Goal: Information Seeking & Learning: Check status

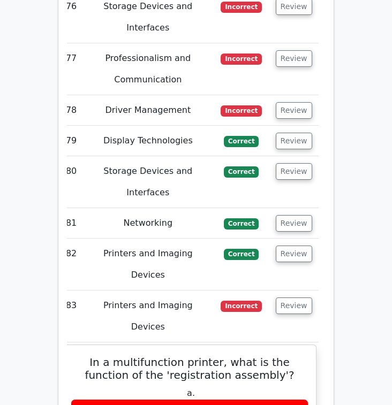
scroll to position [4739, 0]
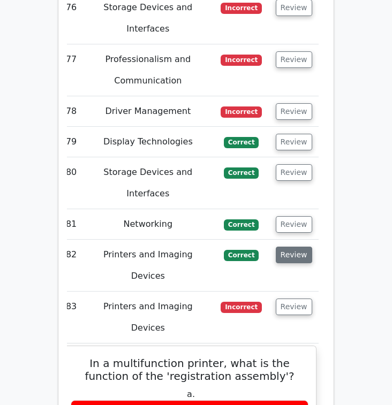
click at [307, 247] on button "Review" at bounding box center [294, 255] width 36 height 17
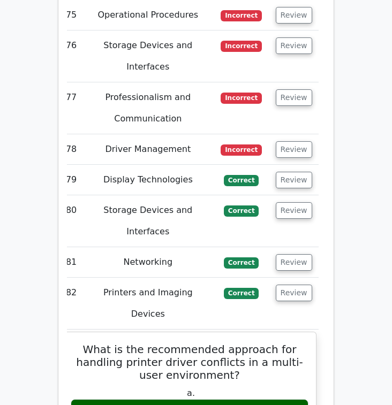
scroll to position [4709, 0]
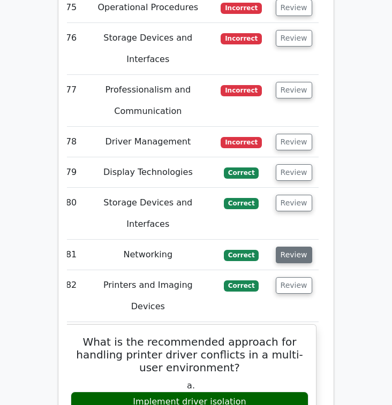
click at [300, 247] on button "Review" at bounding box center [294, 255] width 36 height 17
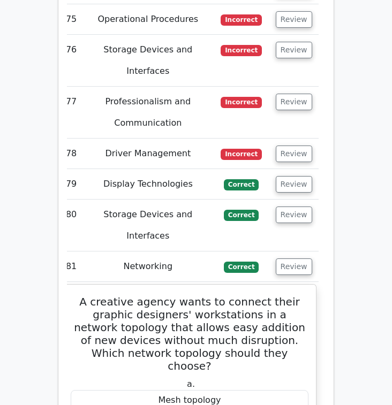
scroll to position [4692, 0]
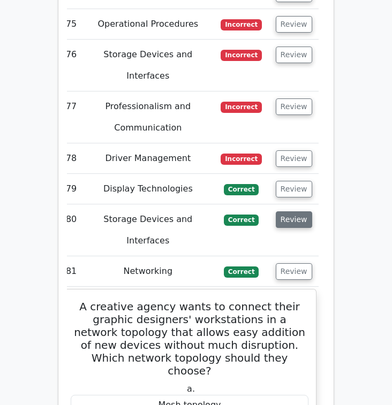
click at [304, 211] on button "Review" at bounding box center [294, 219] width 36 height 17
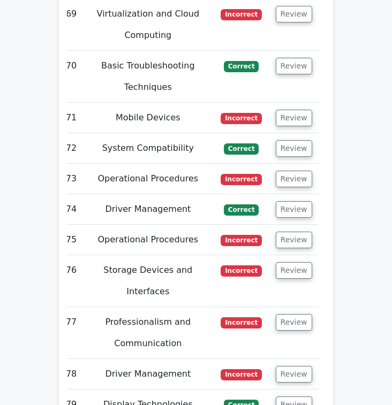
scroll to position [4480, 0]
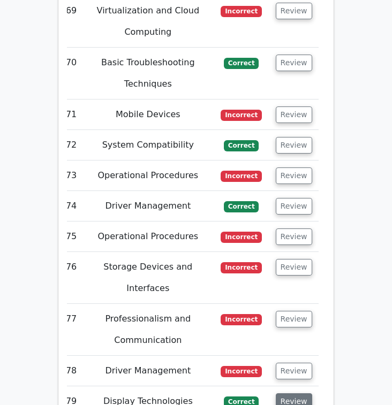
click at [302, 393] on button "Review" at bounding box center [294, 401] width 36 height 17
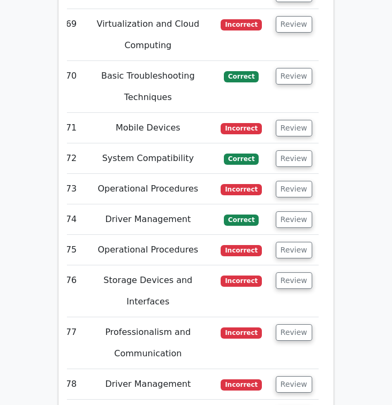
scroll to position [4473, 0]
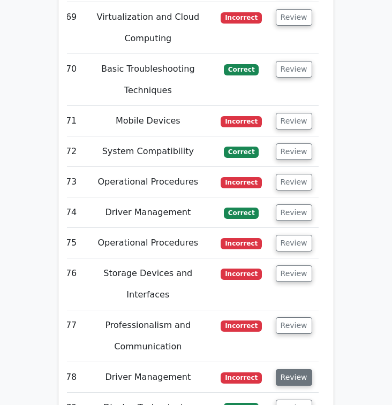
click at [300, 369] on button "Review" at bounding box center [294, 377] width 36 height 17
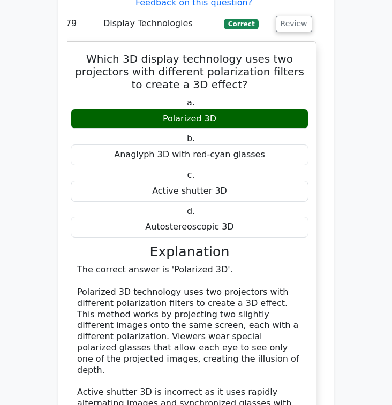
scroll to position [5357, 0]
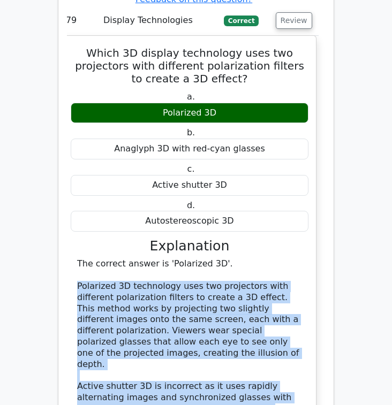
drag, startPoint x: 78, startPoint y: 149, endPoint x: 212, endPoint y: 361, distance: 250.6
click at [212, 361] on div "The correct answer is 'Polarized 3D'. Polarized 3D technology uses two projecto…" at bounding box center [189, 386] width 225 height 256
copy div "Polarized 3D technology uses two projectors with different polarization filters…"
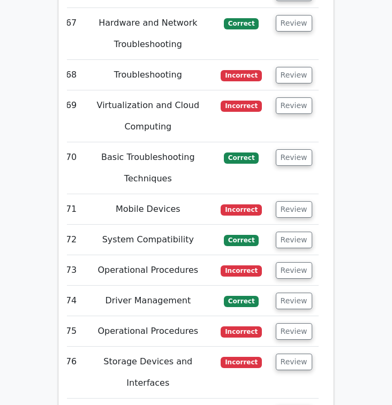
scroll to position [4409, 0]
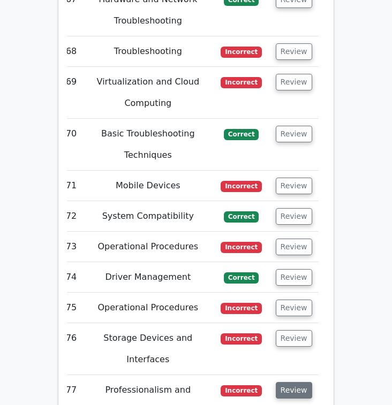
click at [292, 382] on button "Review" at bounding box center [294, 390] width 36 height 17
click at [301, 382] on button "Review" at bounding box center [294, 390] width 36 height 17
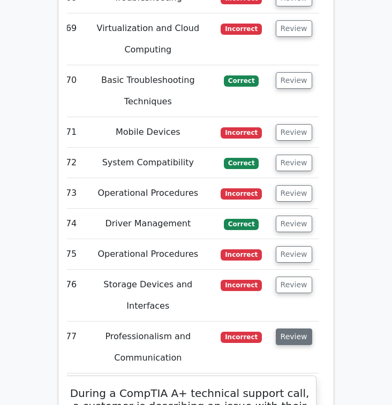
scroll to position [4459, 0]
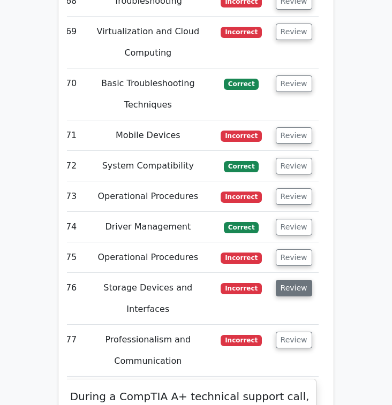
click at [293, 280] on button "Review" at bounding box center [294, 288] width 36 height 17
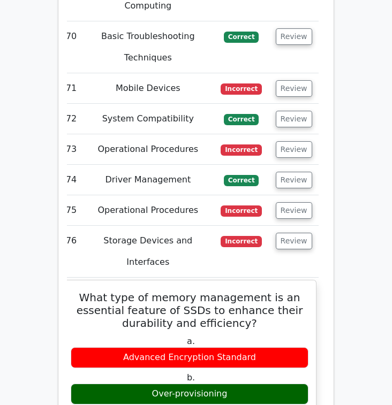
scroll to position [4503, 0]
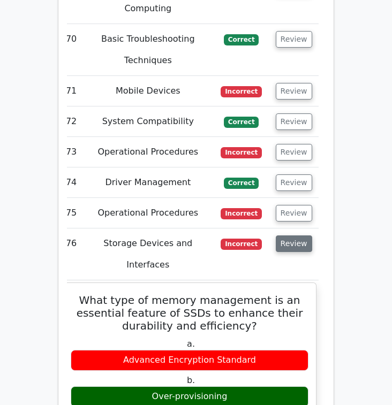
click at [286, 235] on button "Review" at bounding box center [294, 243] width 36 height 17
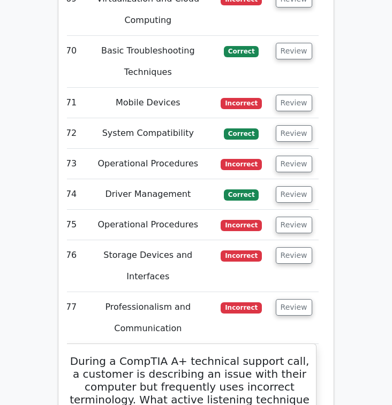
scroll to position [4488, 0]
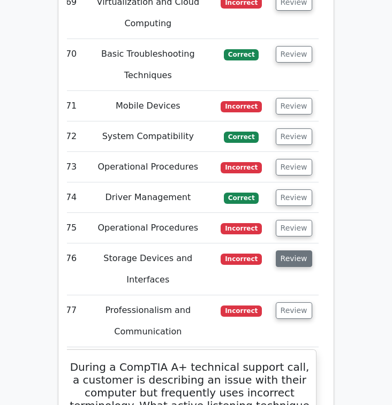
click at [305, 250] on button "Review" at bounding box center [294, 258] width 36 height 17
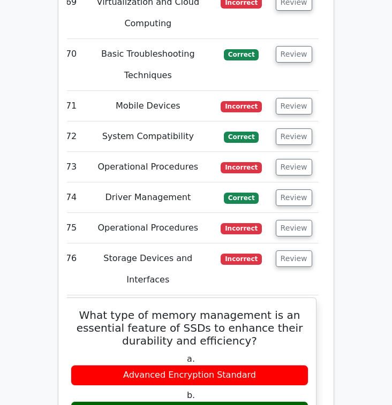
click at [303, 213] on td "Review" at bounding box center [294, 228] width 50 height 30
click at [304, 220] on button "Review" at bounding box center [294, 228] width 36 height 17
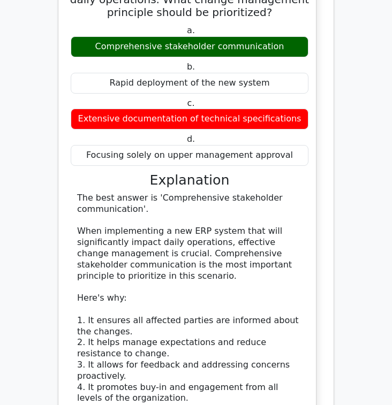
scroll to position [4814, 0]
